Goal: Task Accomplishment & Management: Manage account settings

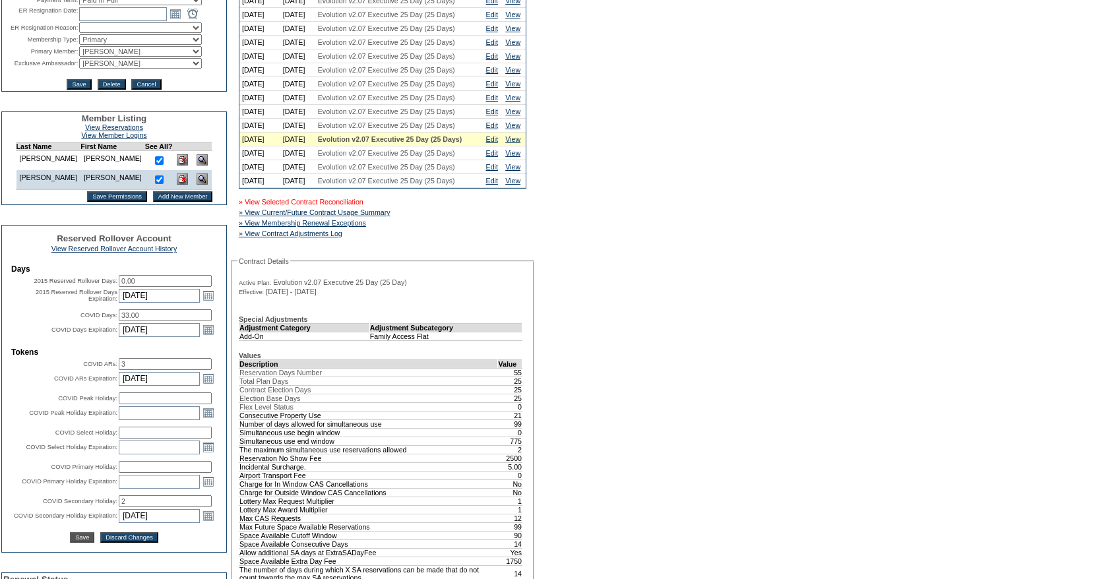
click at [359, 206] on link "» View Selected Contract Reconciliation" at bounding box center [301, 202] width 125 height 8
click at [514, 129] on link "View" at bounding box center [512, 125] width 15 height 8
click at [498, 129] on link "Edit" at bounding box center [492, 125] width 12 height 8
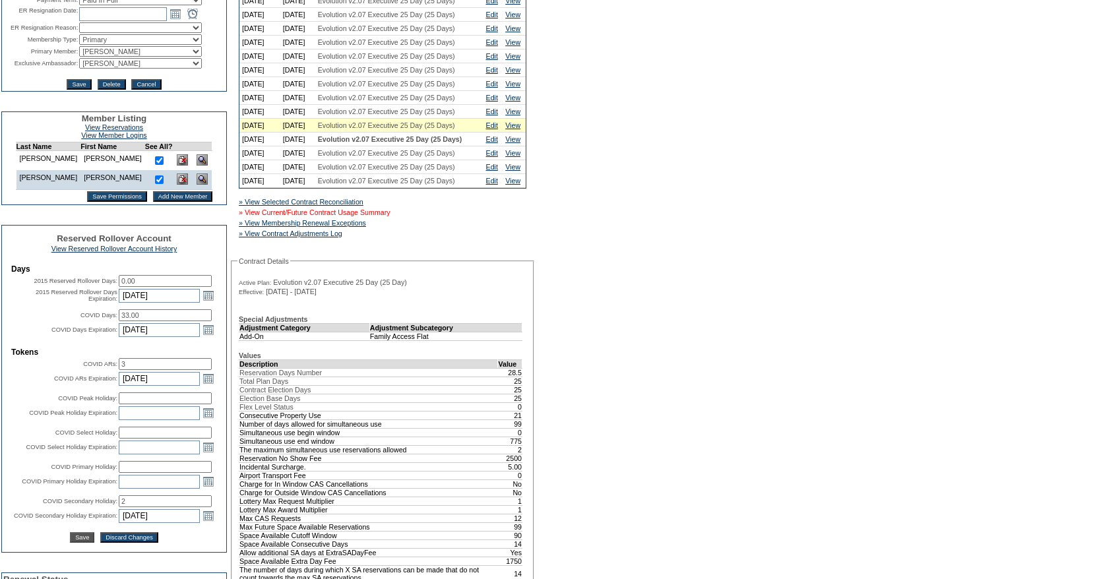
click at [385, 216] on link "» View Current/Future Contract Usage Summary" at bounding box center [315, 212] width 152 height 8
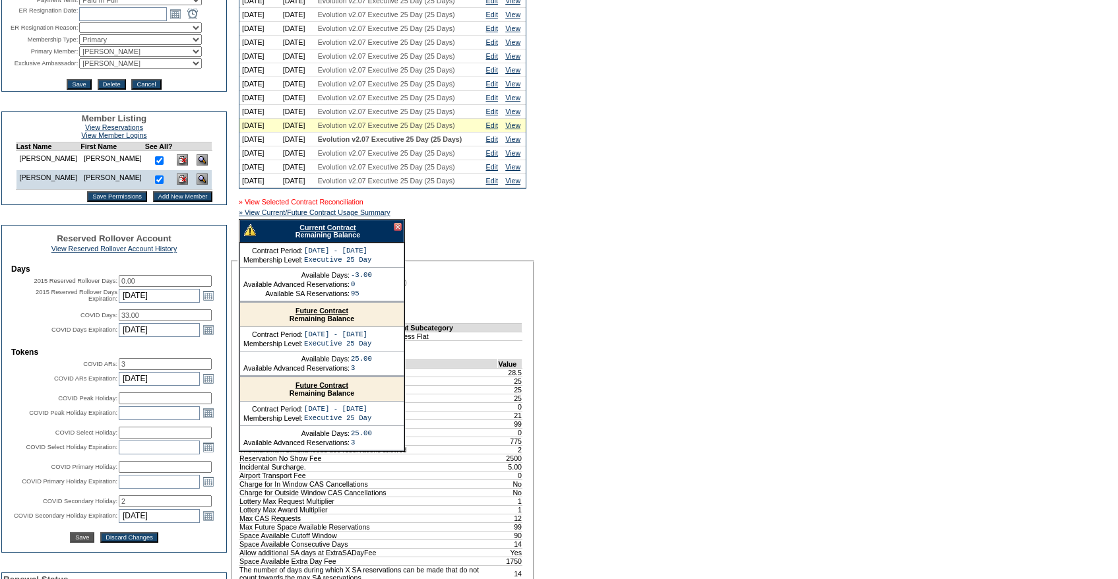
click at [338, 206] on link "» View Selected Contract Reconciliation" at bounding box center [301, 202] width 125 height 8
